Goal: Task Accomplishment & Management: Use online tool/utility

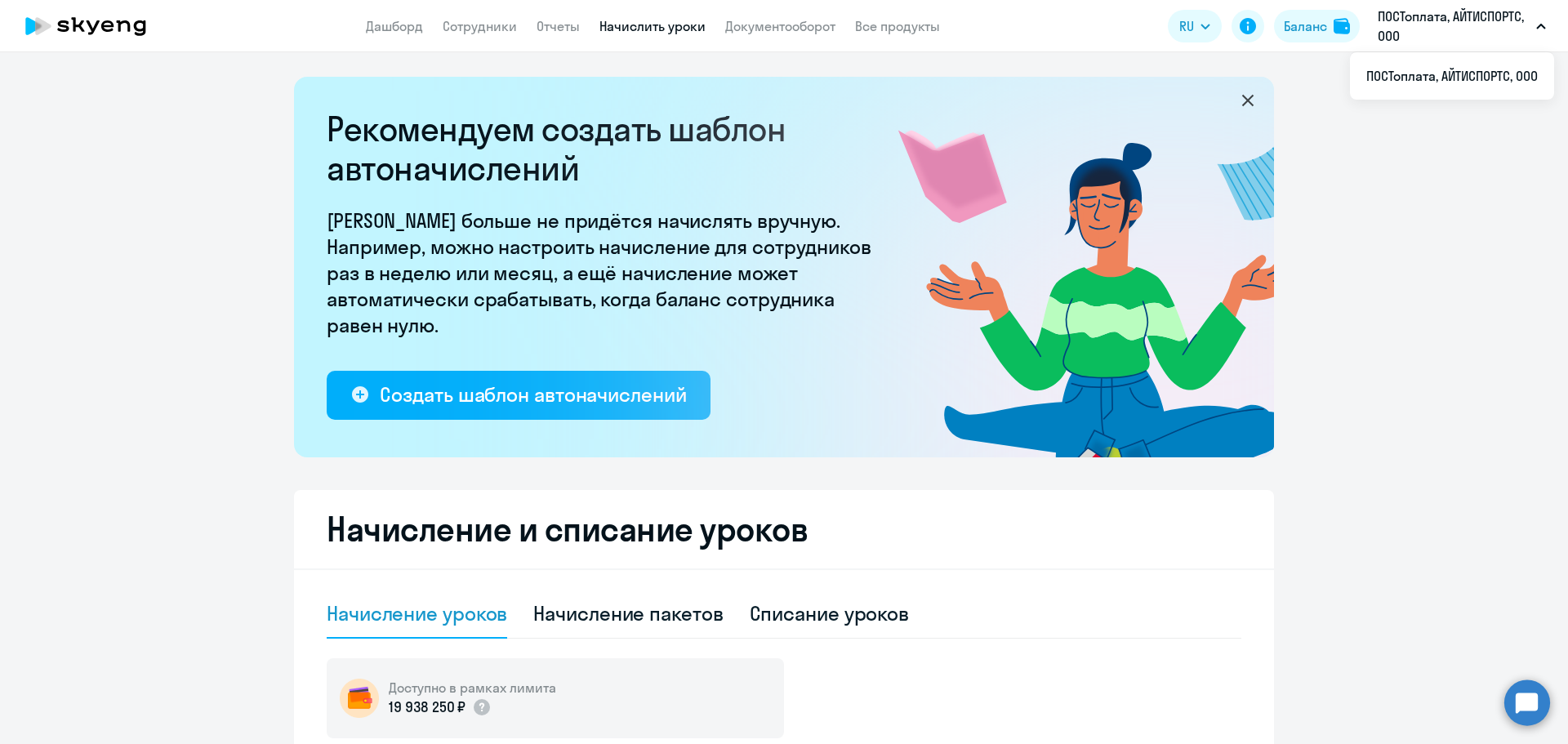
select select "10"
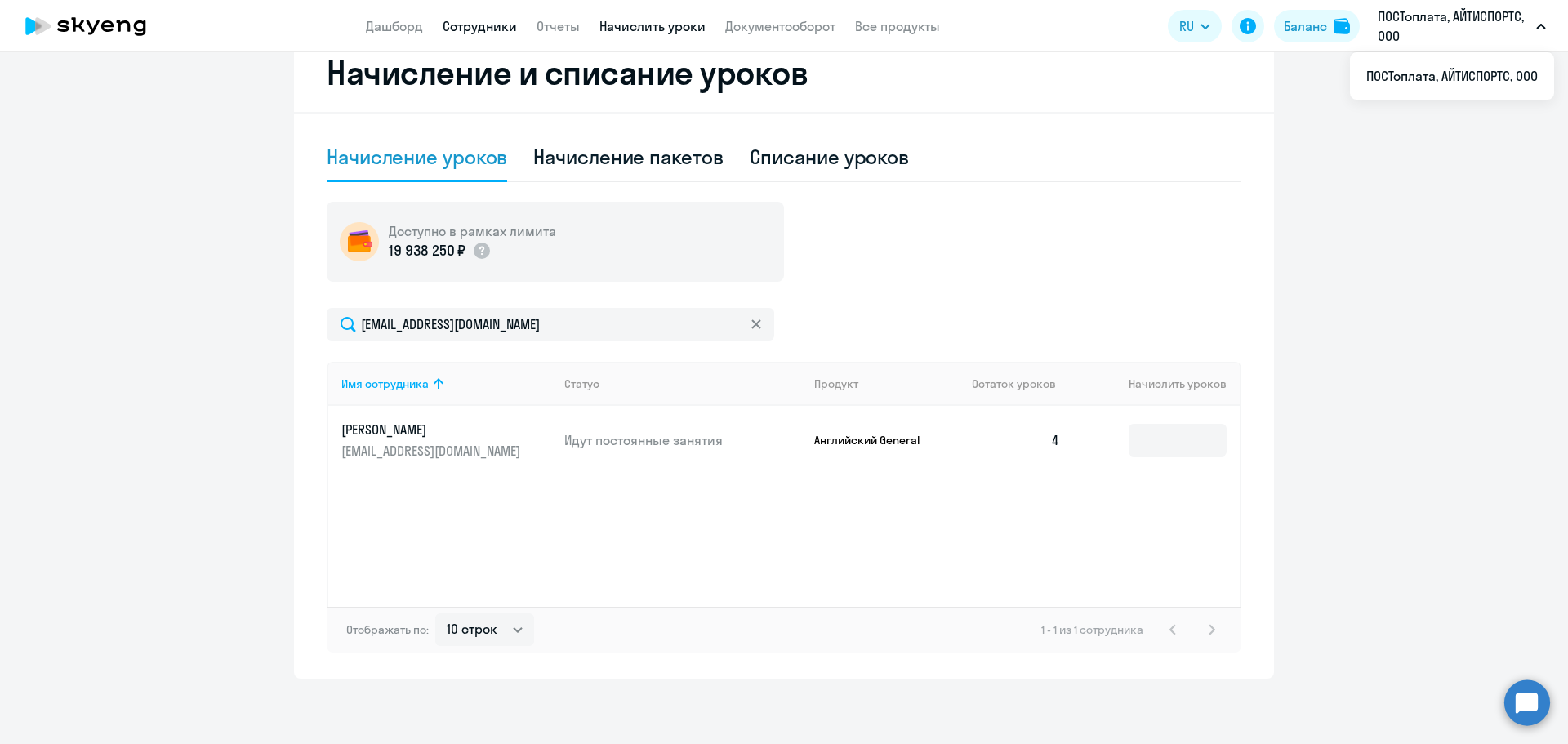
click at [464, 28] on link "Сотрудники" at bounding box center [480, 26] width 74 height 16
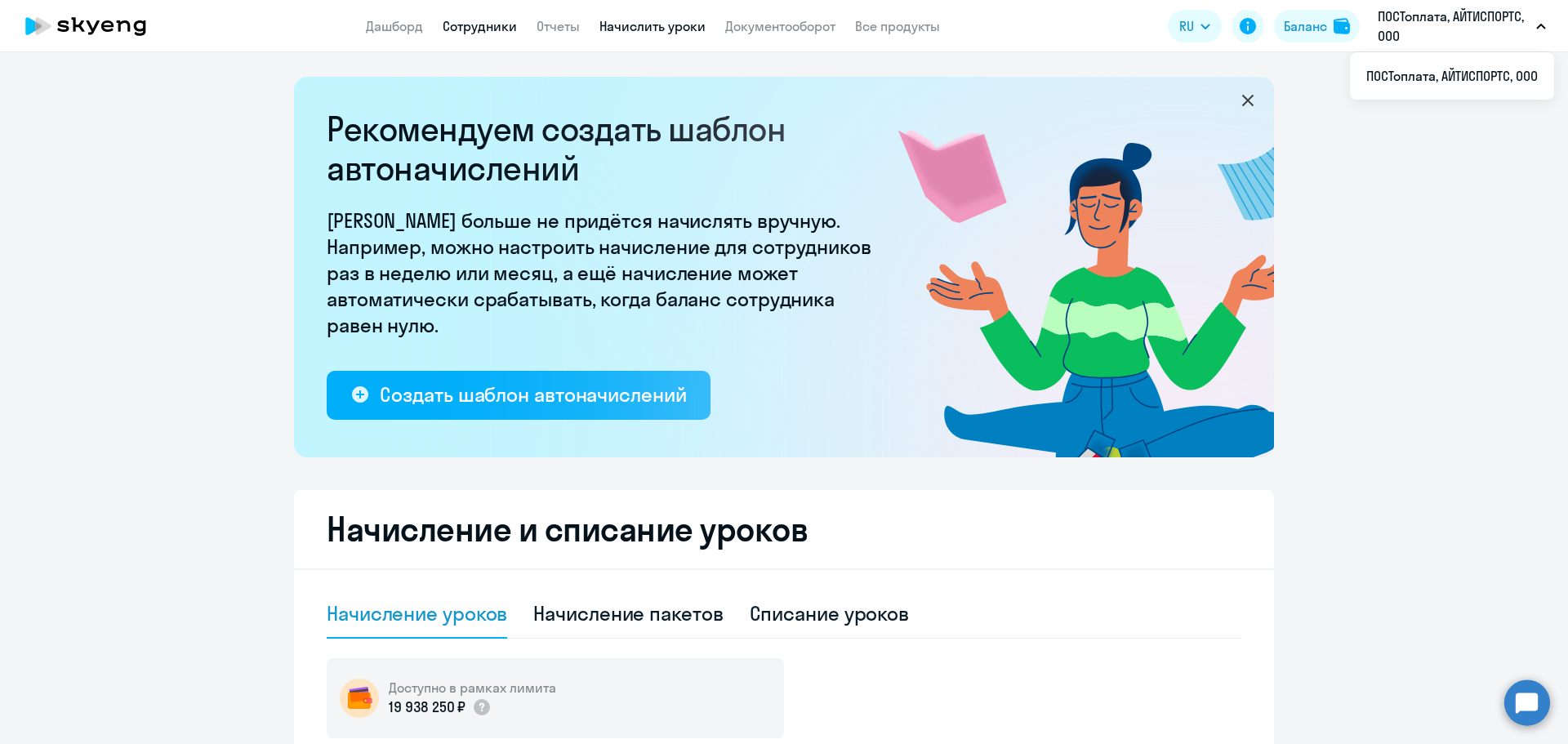
select select "30"
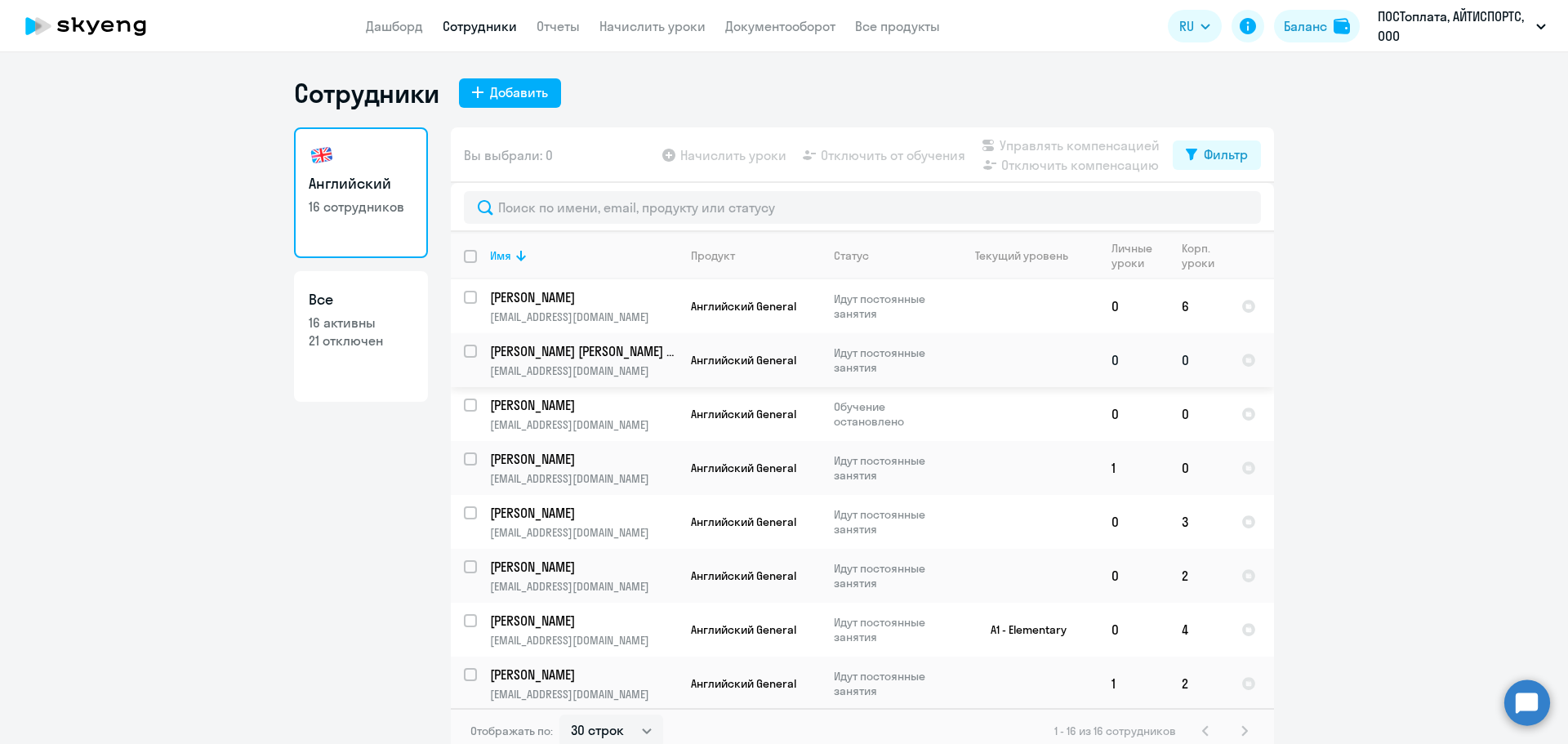
click at [464, 352] on input "select row 42223244" at bounding box center [480, 361] width 33 height 33
checkbox input "true"
click at [740, 154] on span "Начислить уроки" at bounding box center [734, 155] width 106 height 20
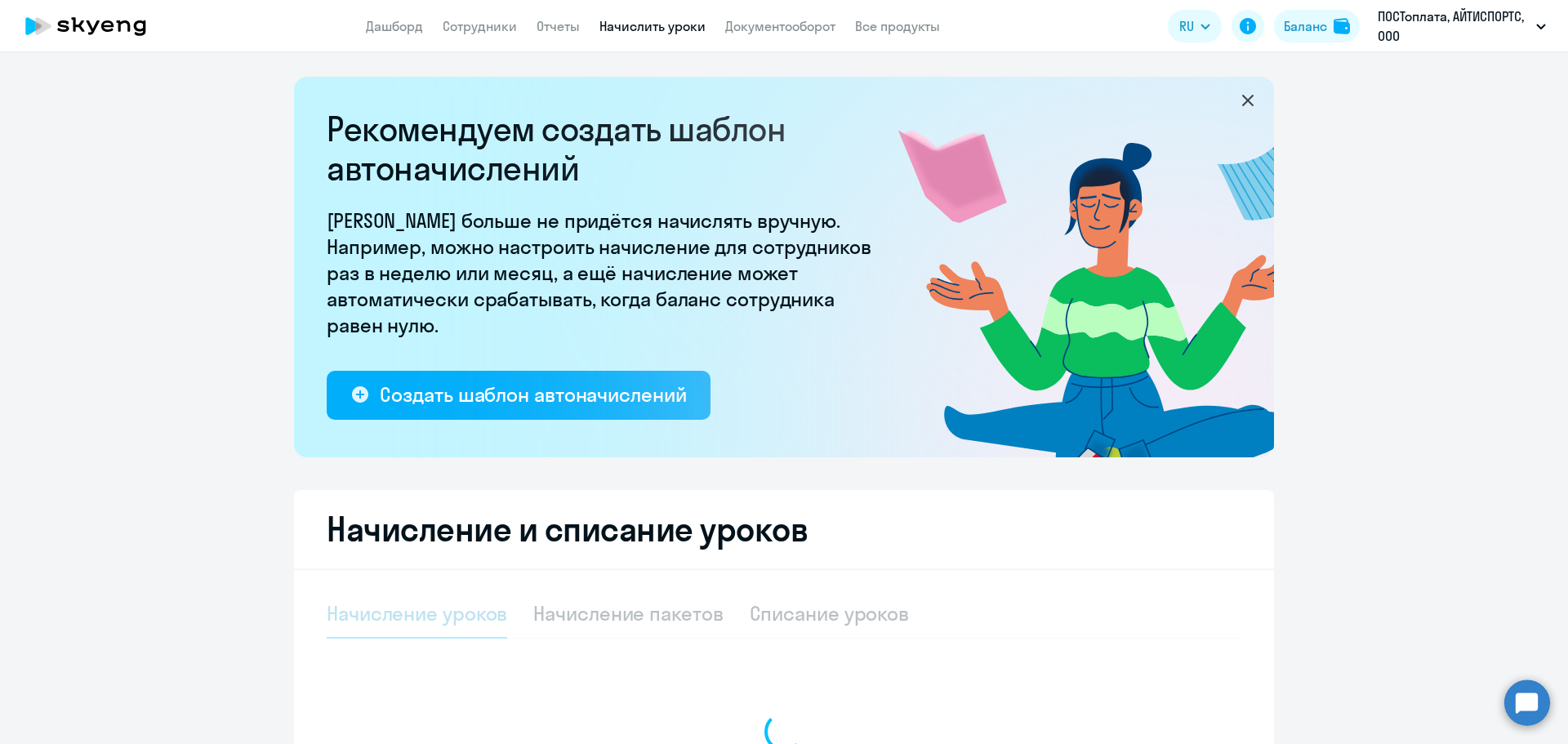
select select "10"
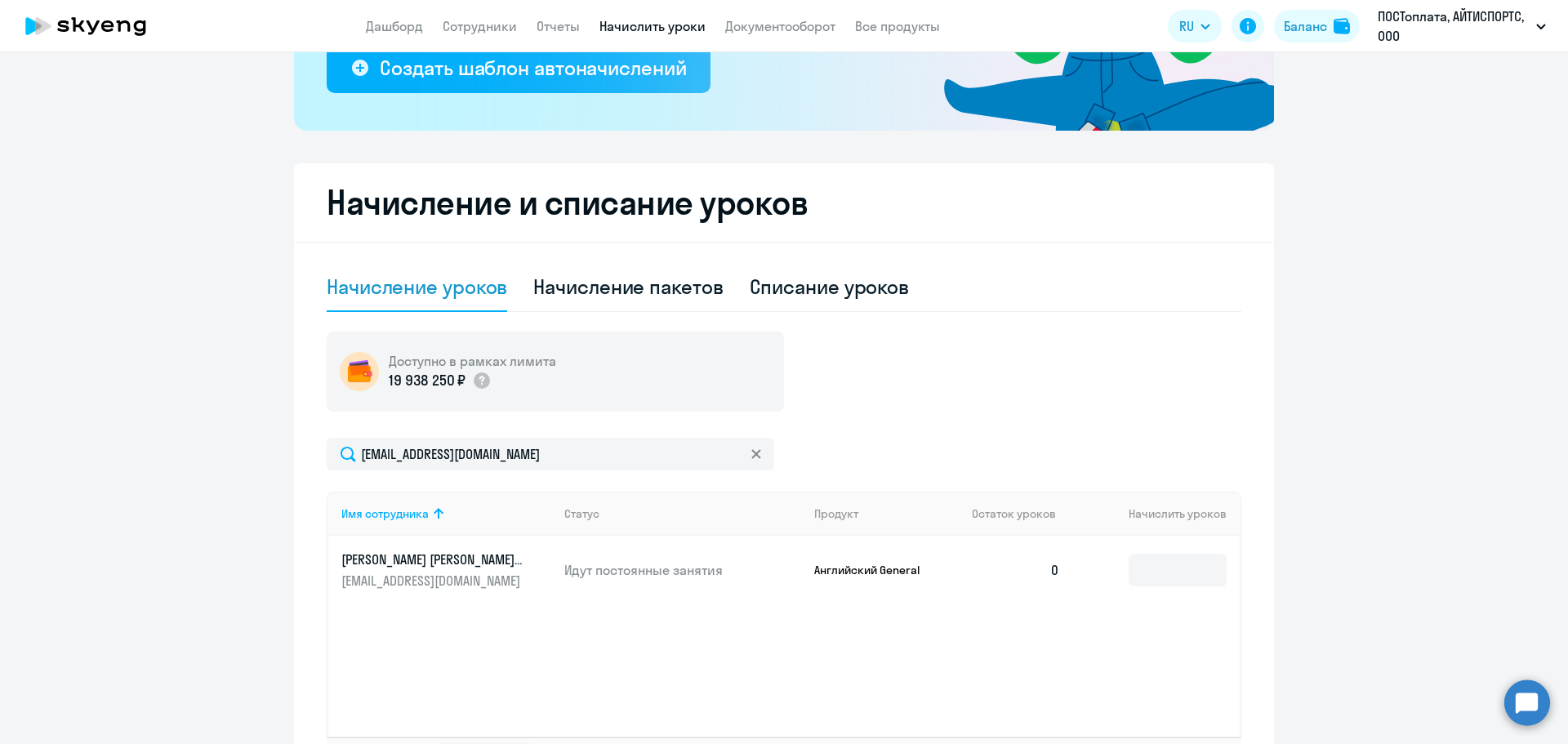
scroll to position [457, 0]
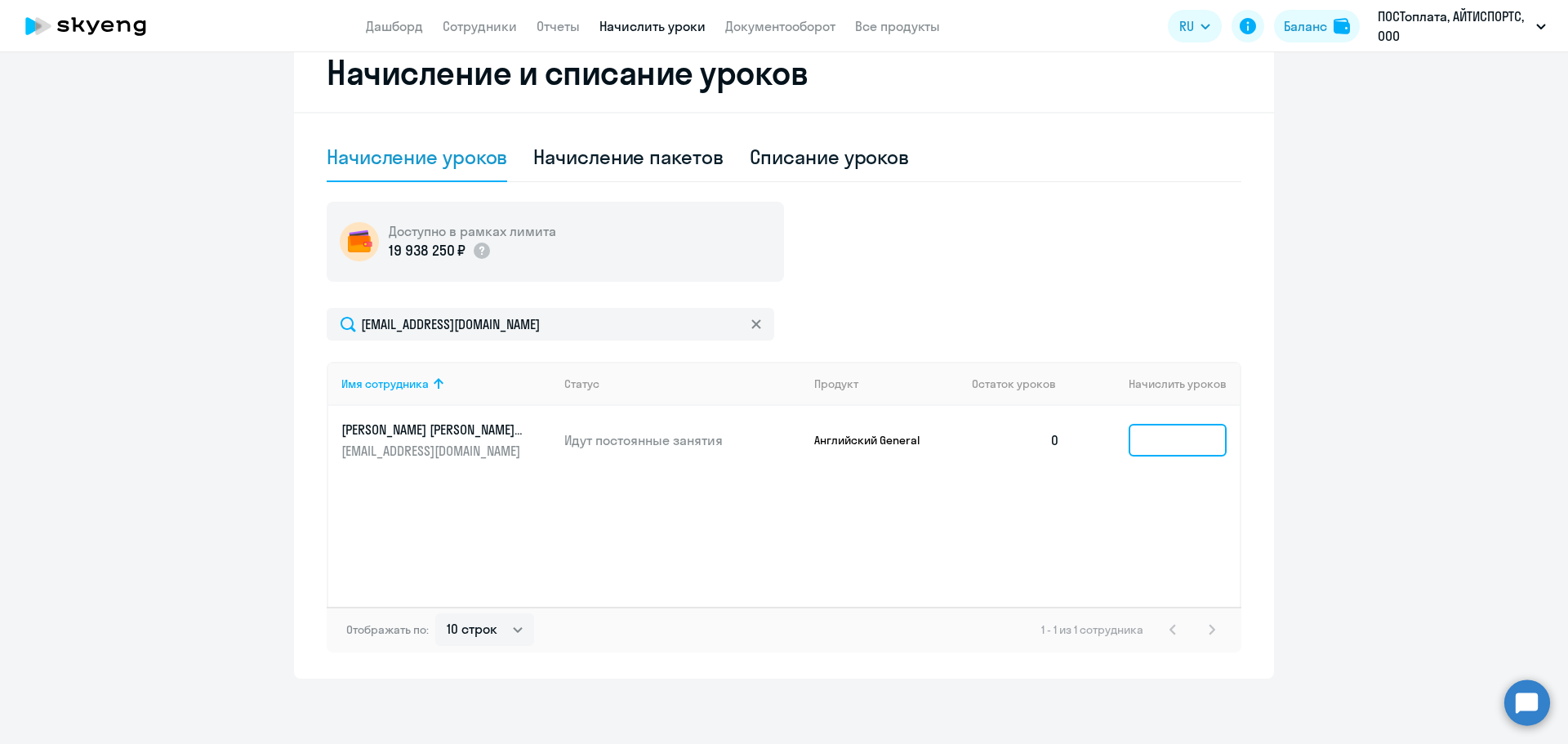
click at [1205, 446] on input at bounding box center [1178, 440] width 98 height 33
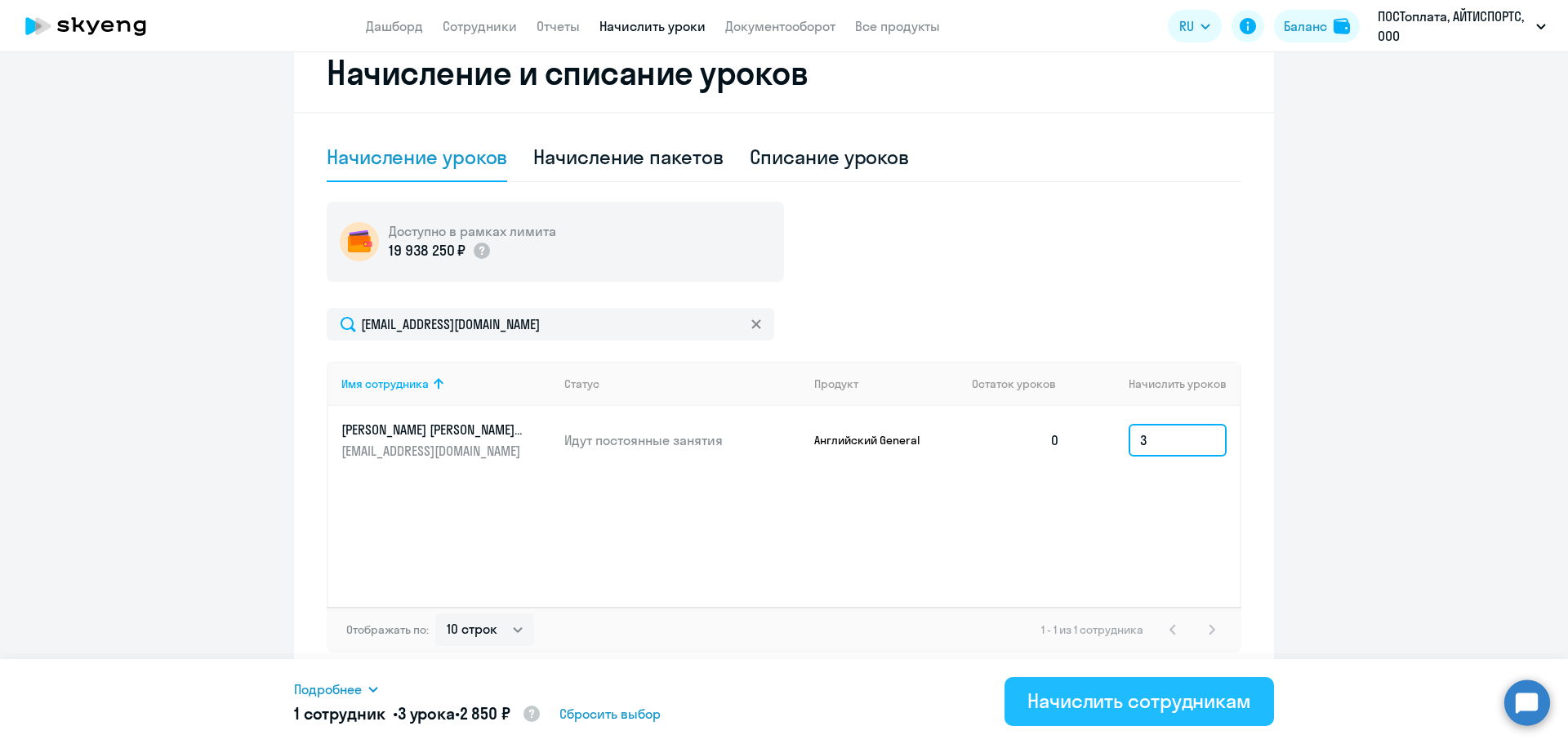
type input "3"
click at [1137, 701] on div "Начислить сотрудникам" at bounding box center [1139, 701] width 223 height 26
